Goal: Information Seeking & Learning: Learn about a topic

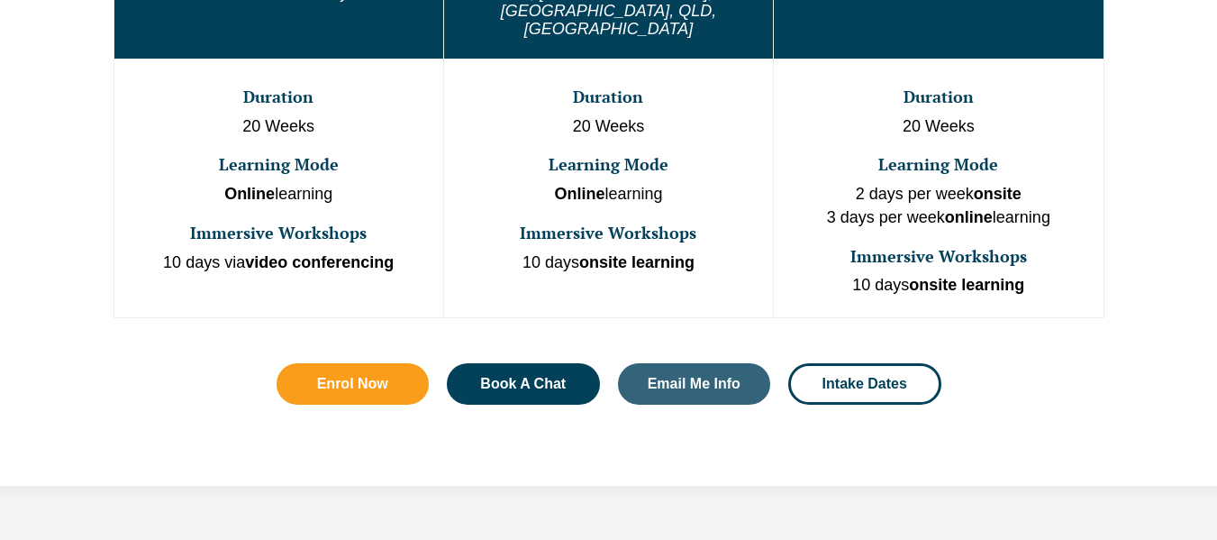
scroll to position [1205, 0]
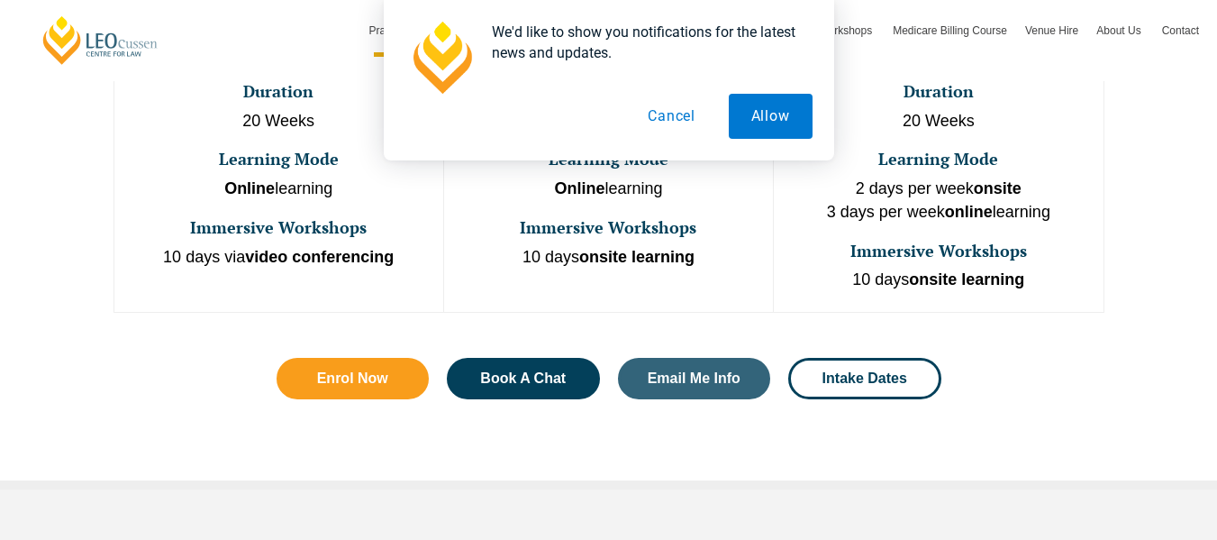
click at [659, 121] on button "Cancel" at bounding box center [671, 116] width 93 height 45
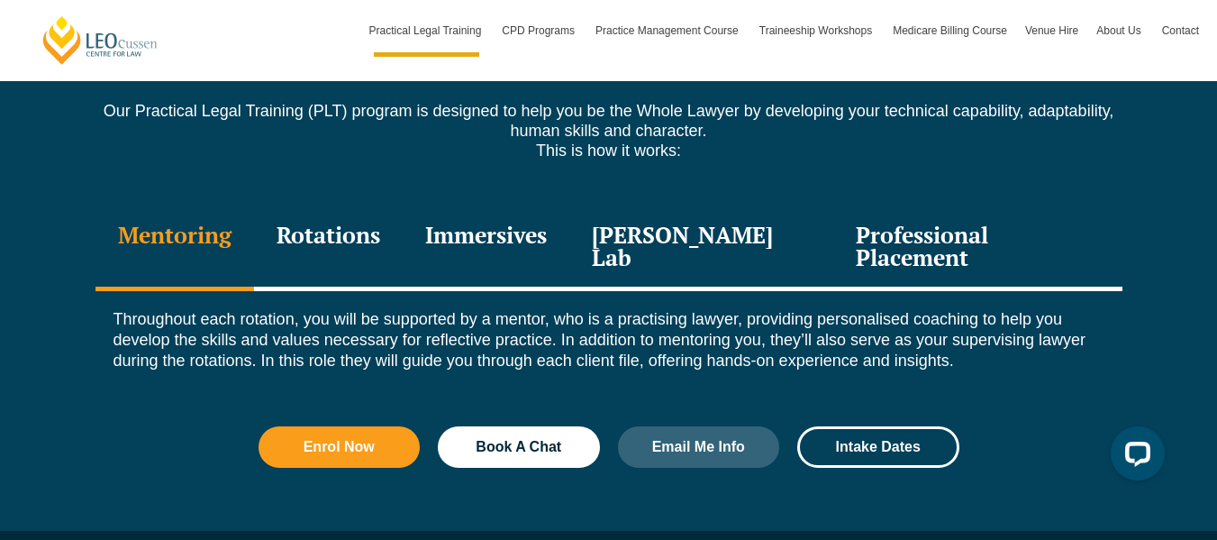
scroll to position [2525, 0]
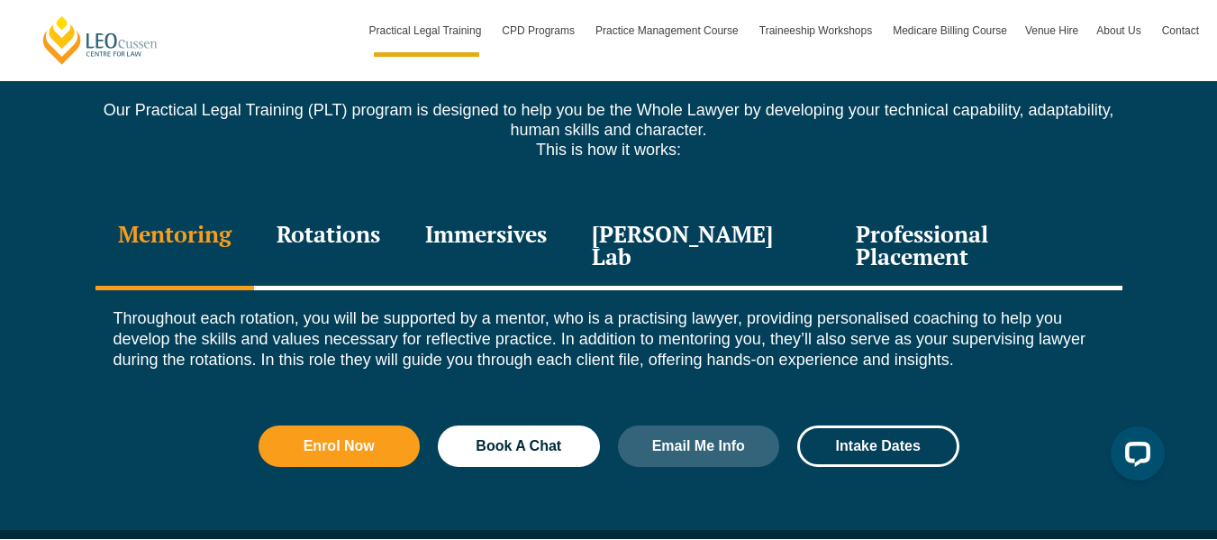
click at [360, 212] on div "Rotations" at bounding box center [328, 247] width 149 height 86
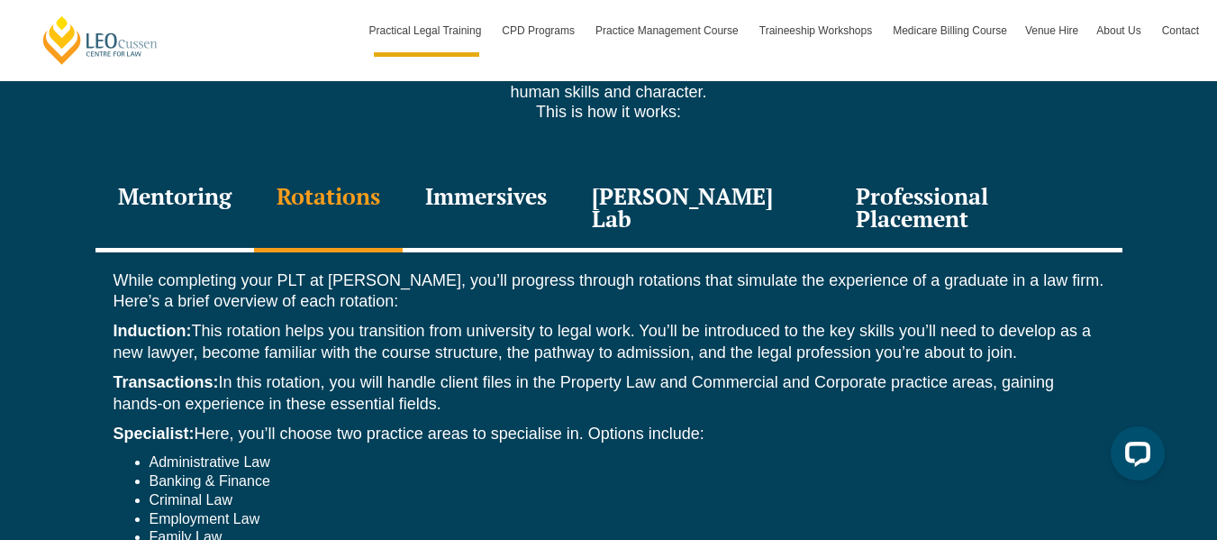
scroll to position [2572, 0]
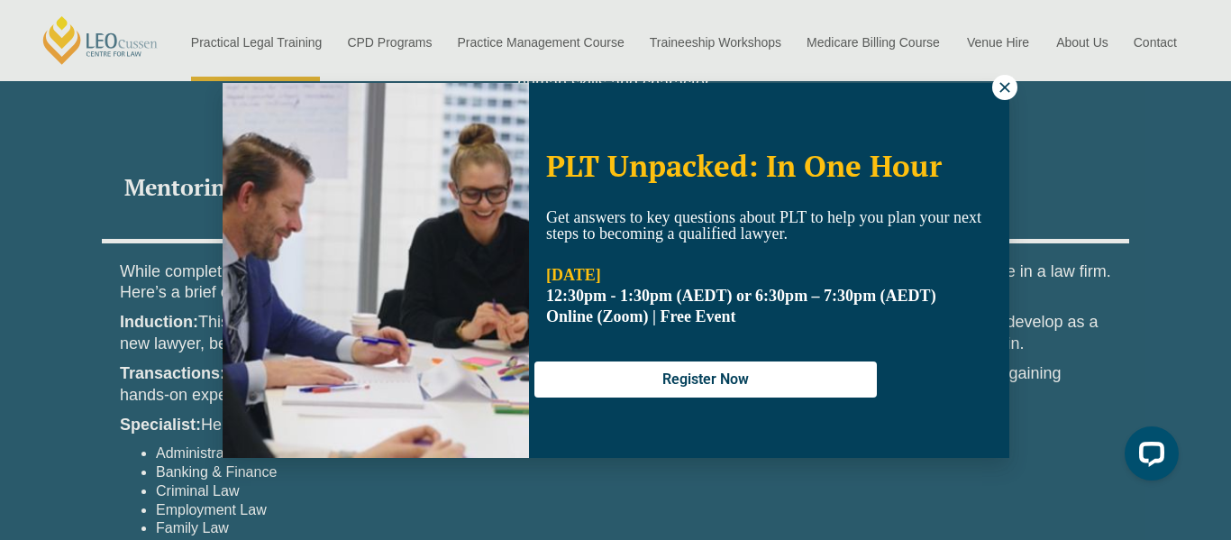
click at [1010, 86] on icon at bounding box center [1004, 87] width 16 height 16
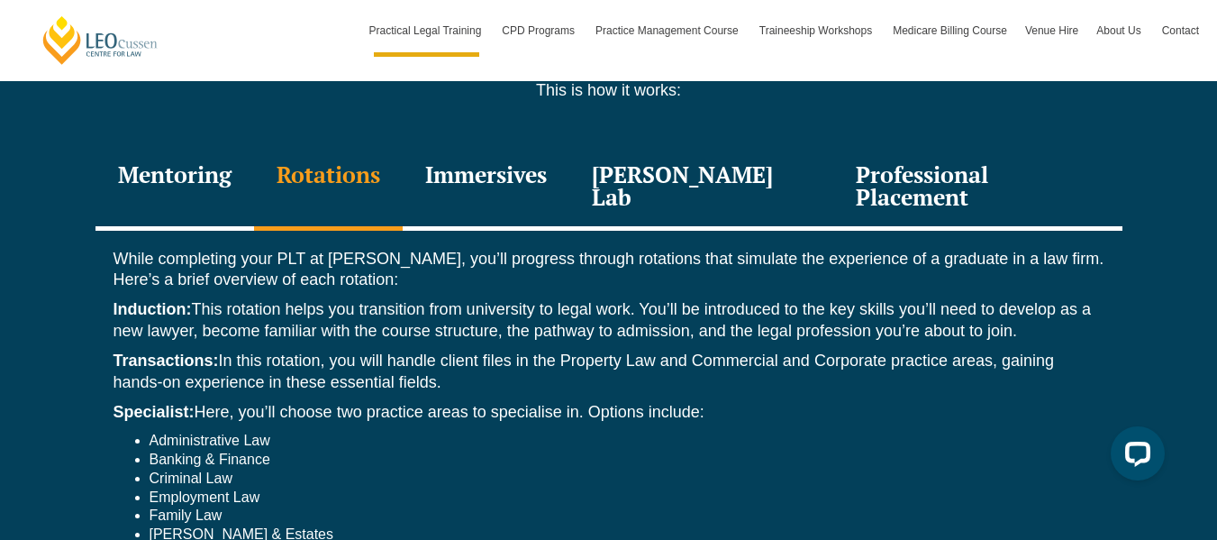
scroll to position [2584, 0]
click at [496, 146] on div "Immersives" at bounding box center [486, 189] width 167 height 86
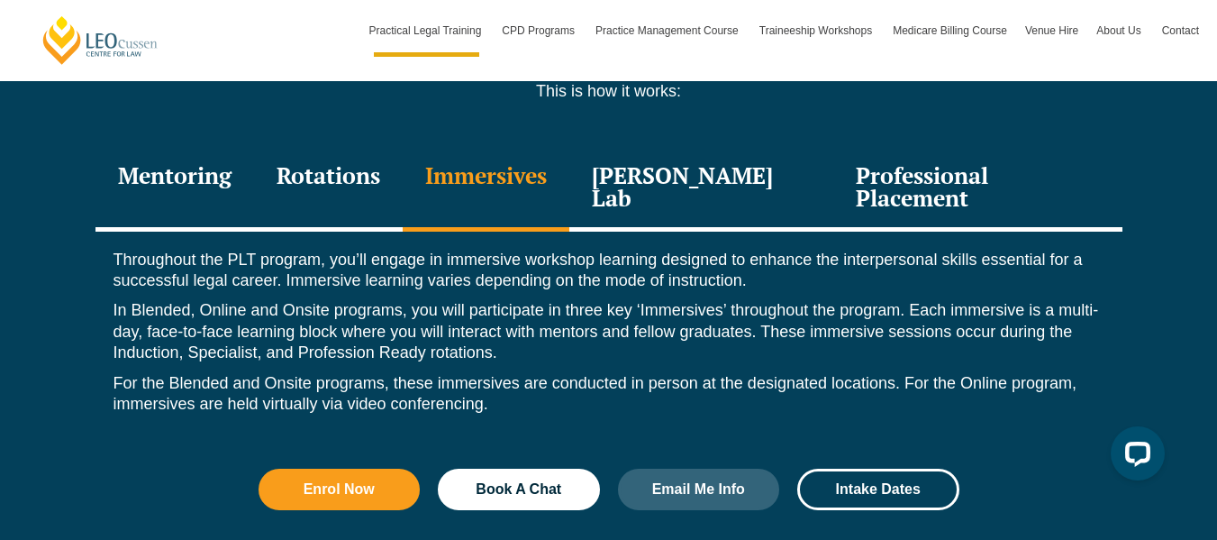
click at [390, 146] on div "Rotations" at bounding box center [328, 189] width 149 height 86
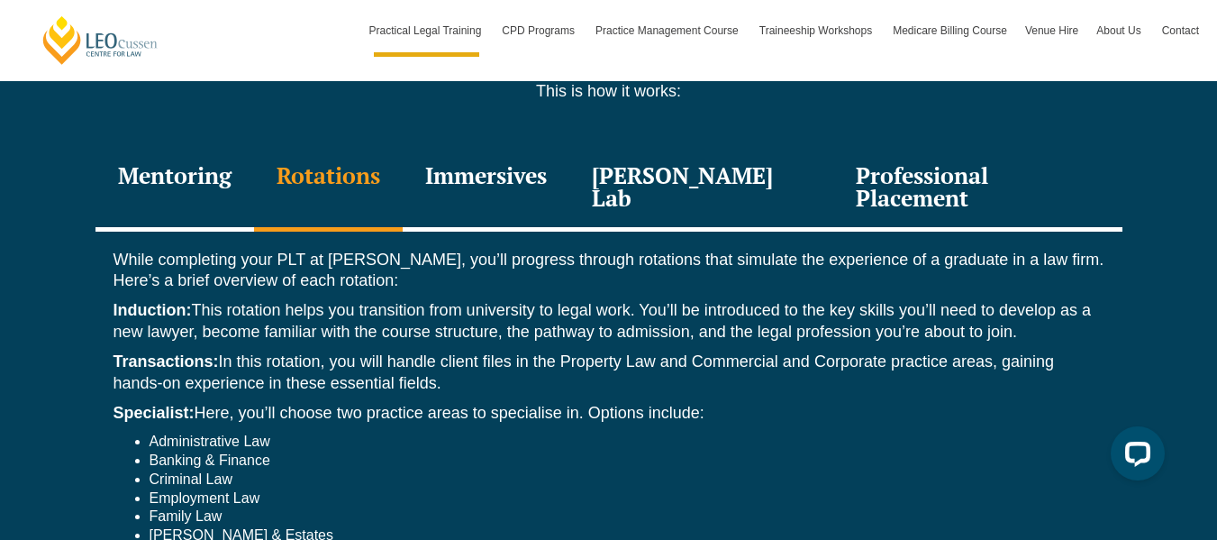
click at [522, 146] on div "Immersives" at bounding box center [486, 189] width 167 height 86
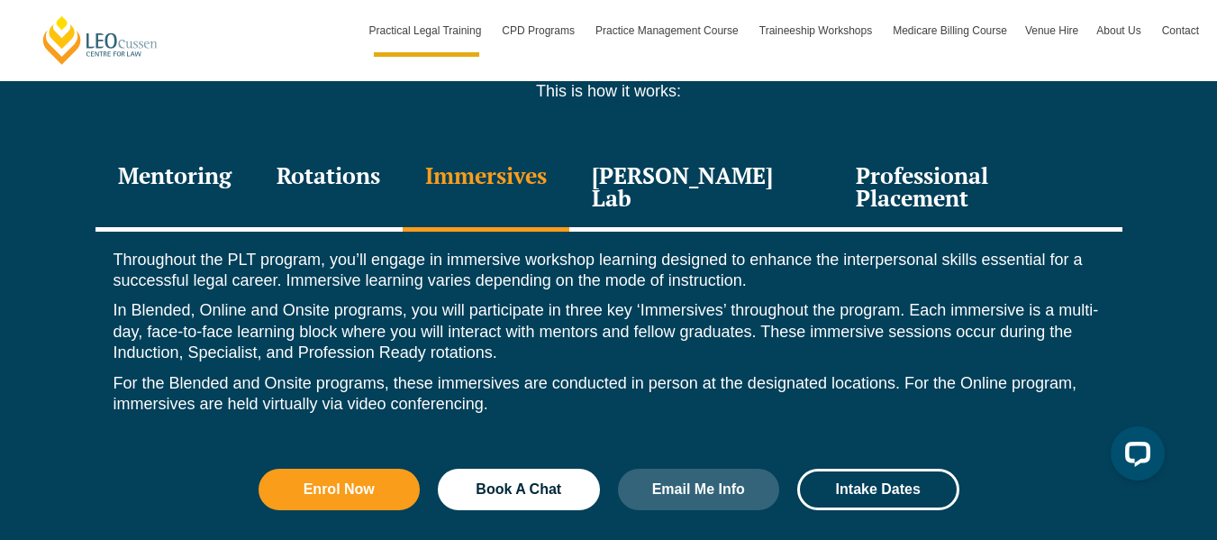
click at [372, 147] on div "Rotations" at bounding box center [328, 189] width 149 height 86
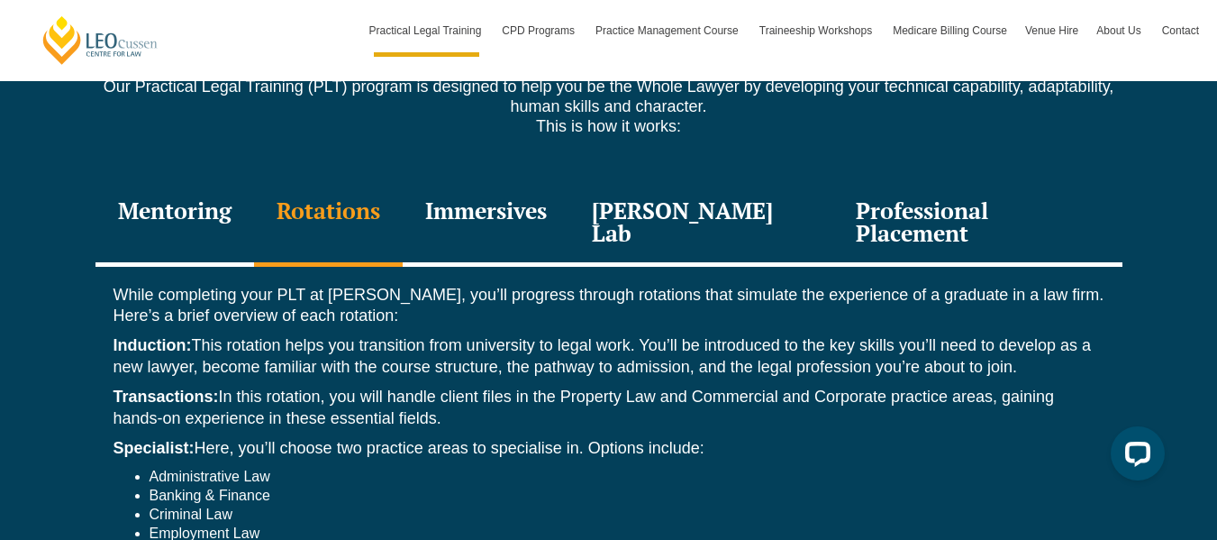
scroll to position [2548, 0]
click at [746, 186] on div "[PERSON_NAME] Lab" at bounding box center [701, 225] width 265 height 86
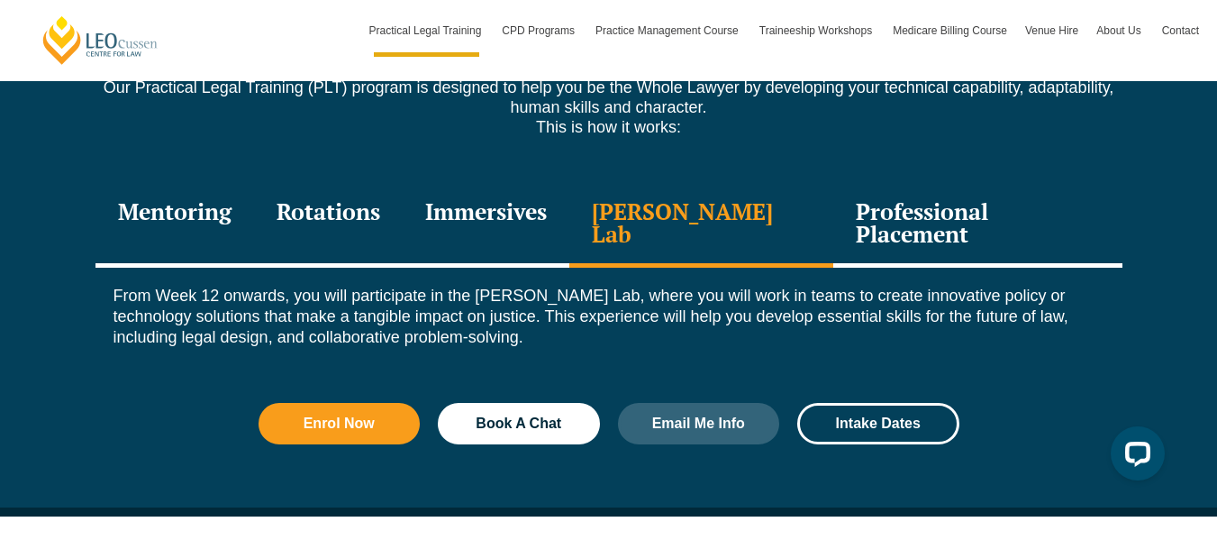
click at [965, 182] on div "Professional Placement" at bounding box center [977, 225] width 288 height 86
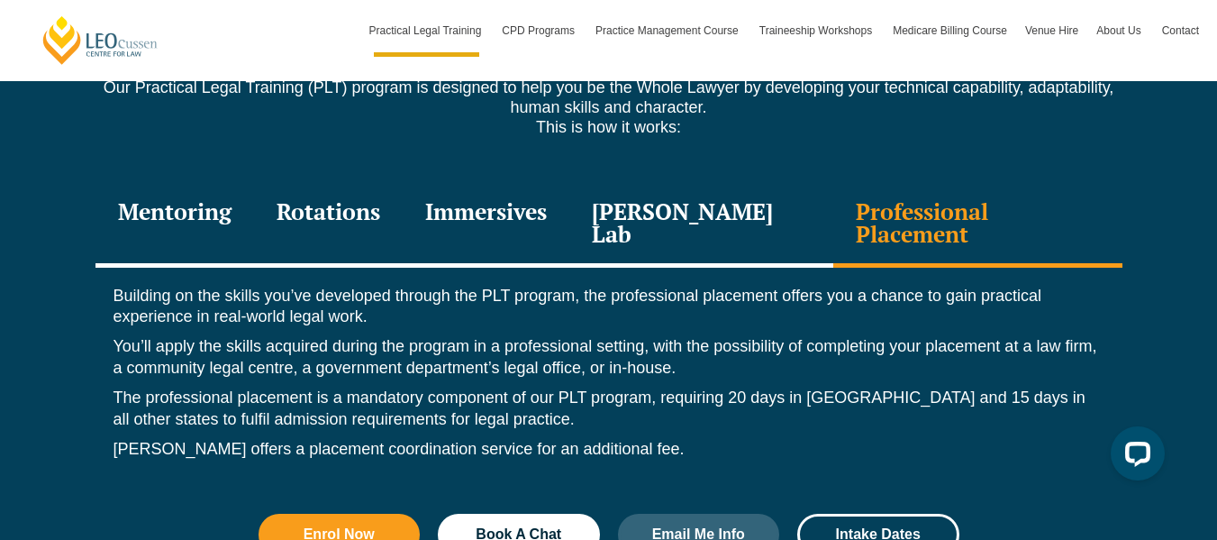
scroll to position [2548, 0]
